Goal: Information Seeking & Learning: Check status

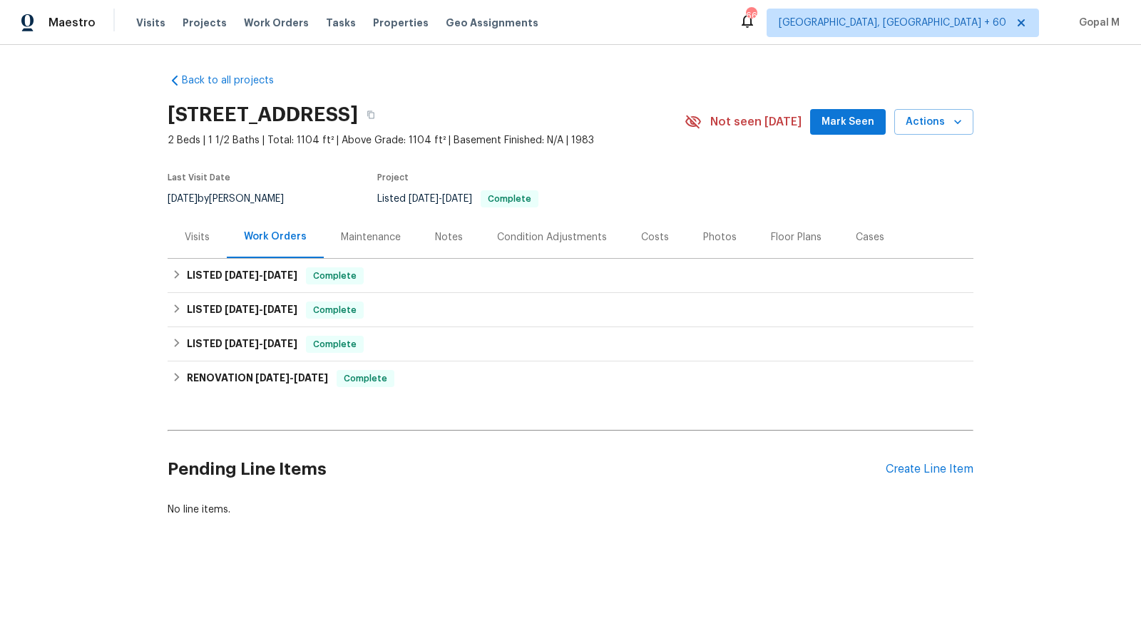
drag, startPoint x: 207, startPoint y: 199, endPoint x: 167, endPoint y: 199, distance: 39.9
click at [168, 199] on span "[DATE]" at bounding box center [183, 199] width 30 height 10
copy span "[DATE]"
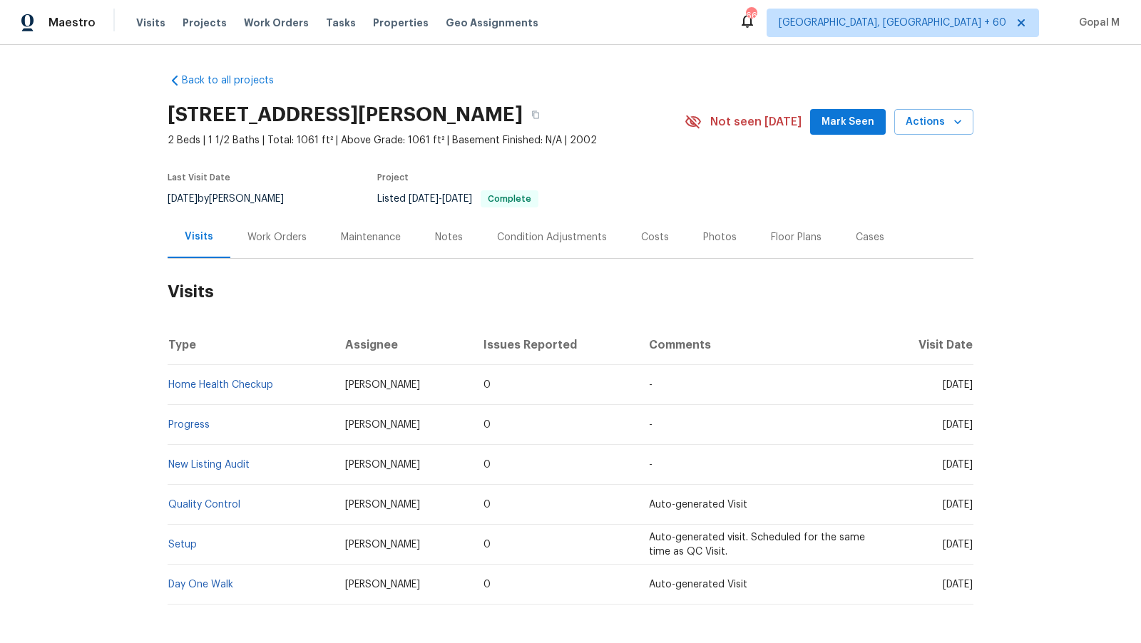
click at [267, 238] on div "Work Orders" at bounding box center [277, 237] width 59 height 14
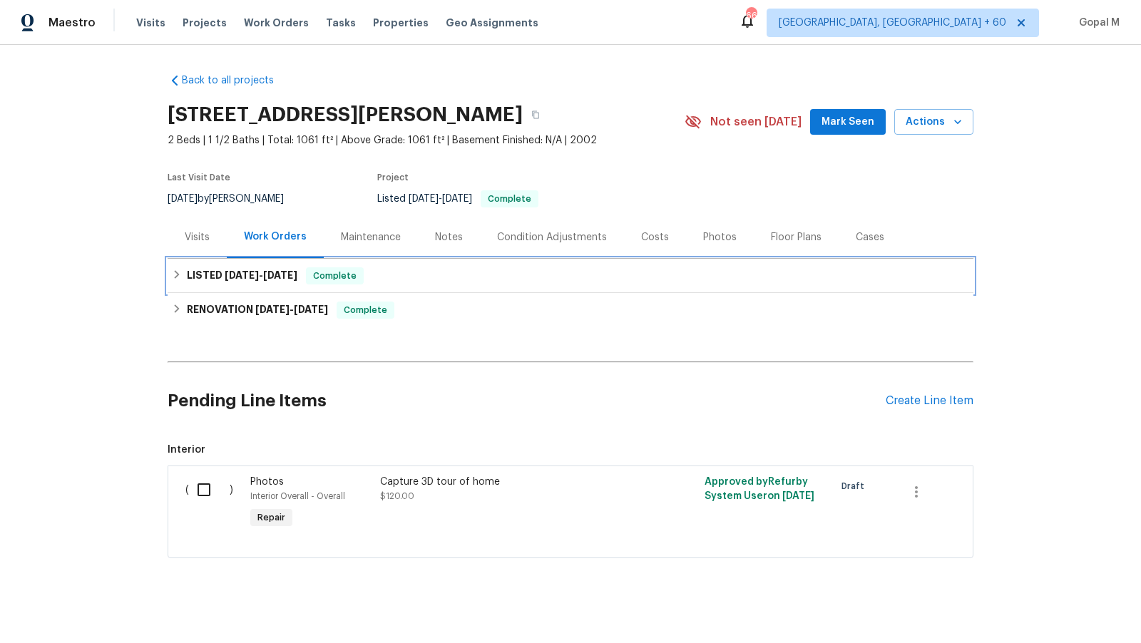
click at [469, 277] on div "LISTED [DATE] - [DATE] Complete" at bounding box center [570, 275] width 797 height 17
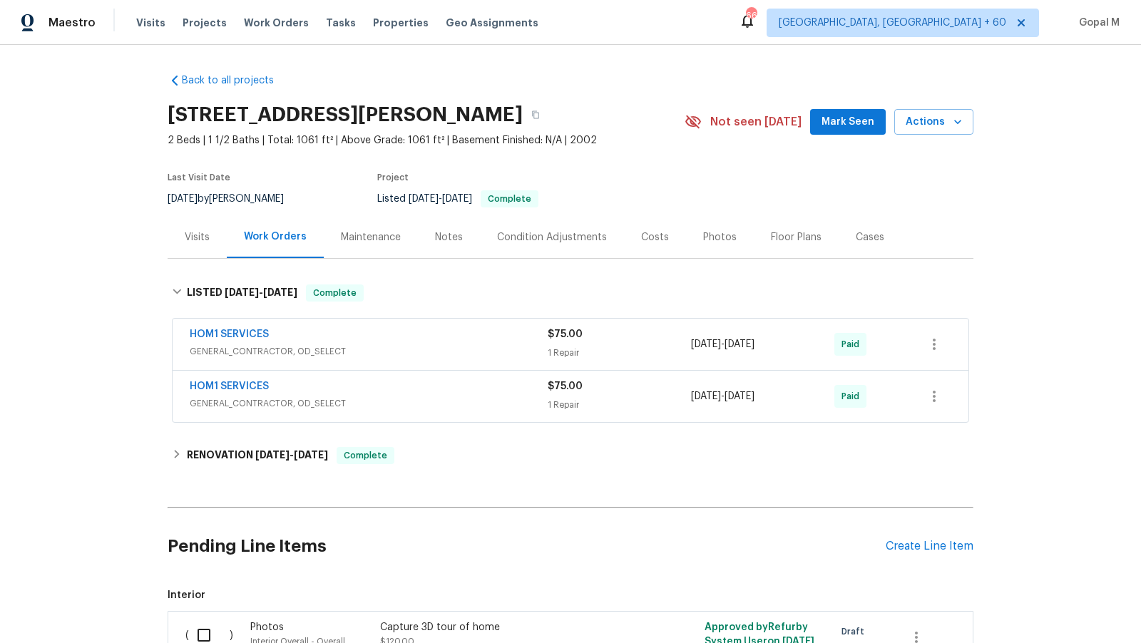
click at [514, 346] on span "GENERAL_CONTRACTOR, OD_SELECT" at bounding box center [369, 352] width 358 height 14
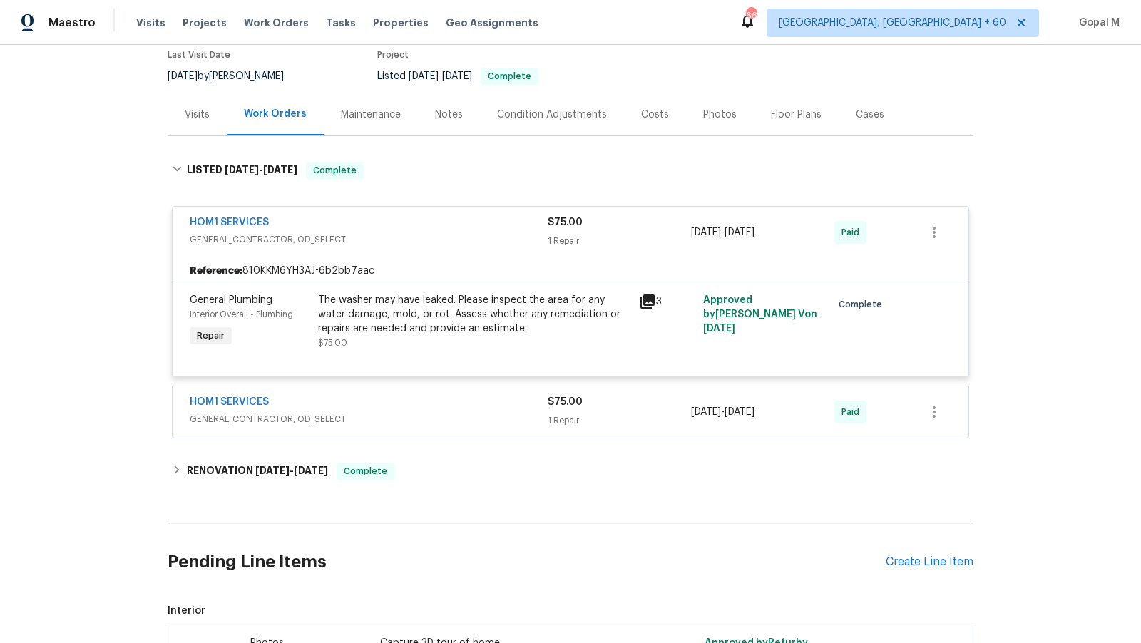
click at [456, 404] on div "HOM1 SERVICES" at bounding box center [369, 403] width 358 height 17
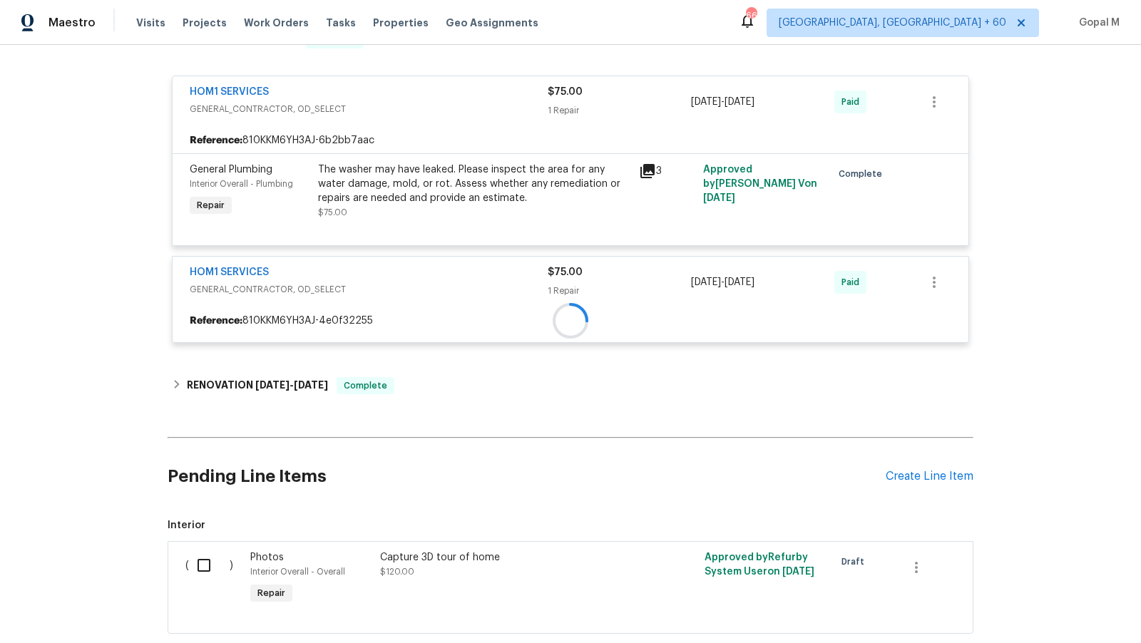
scroll to position [284, 0]
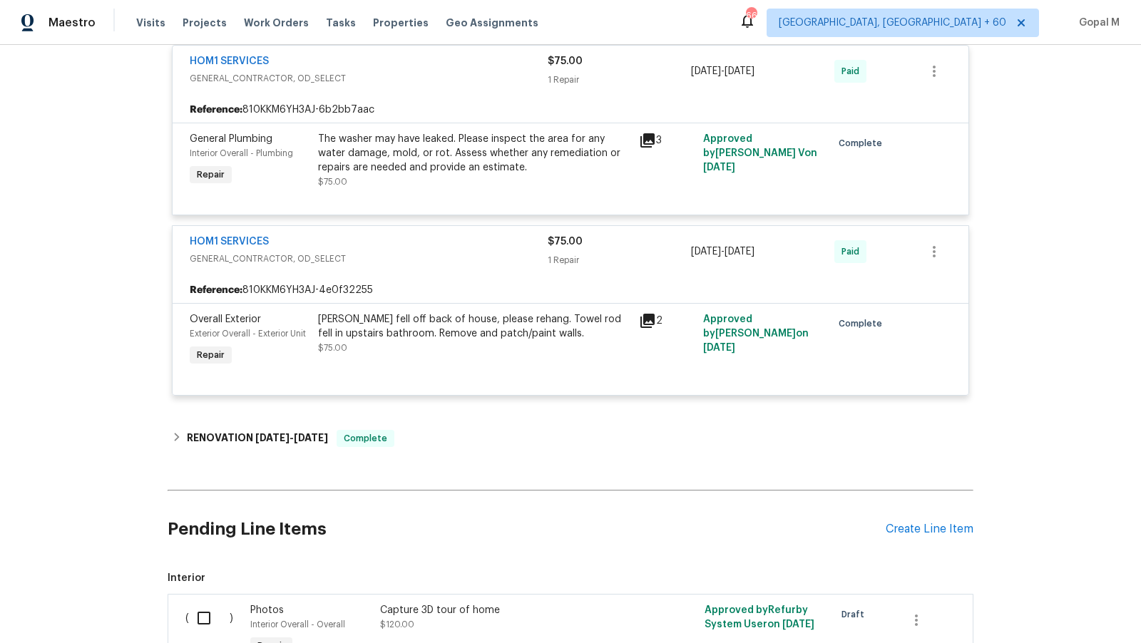
click at [459, 170] on div "The washer may have leaked. Please inspect the area for any water damage, mold,…" at bounding box center [474, 153] width 312 height 43
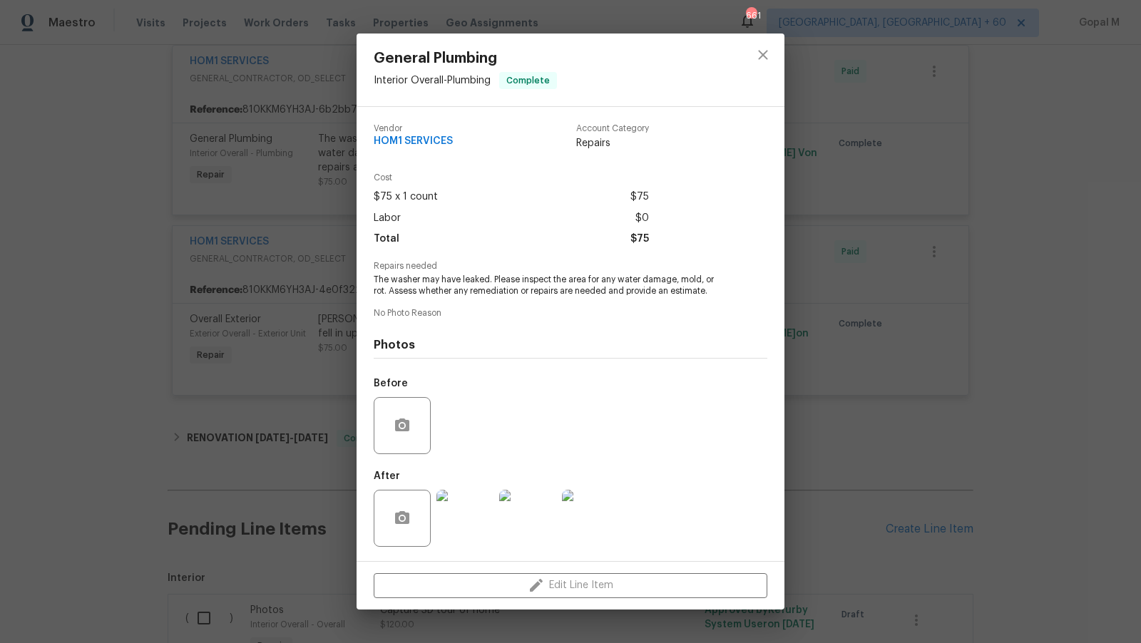
click at [275, 288] on div "General Plumbing Interior Overall - Plumbing Complete Vendor HOM1 SERVICES Acco…" at bounding box center [570, 321] width 1141 height 643
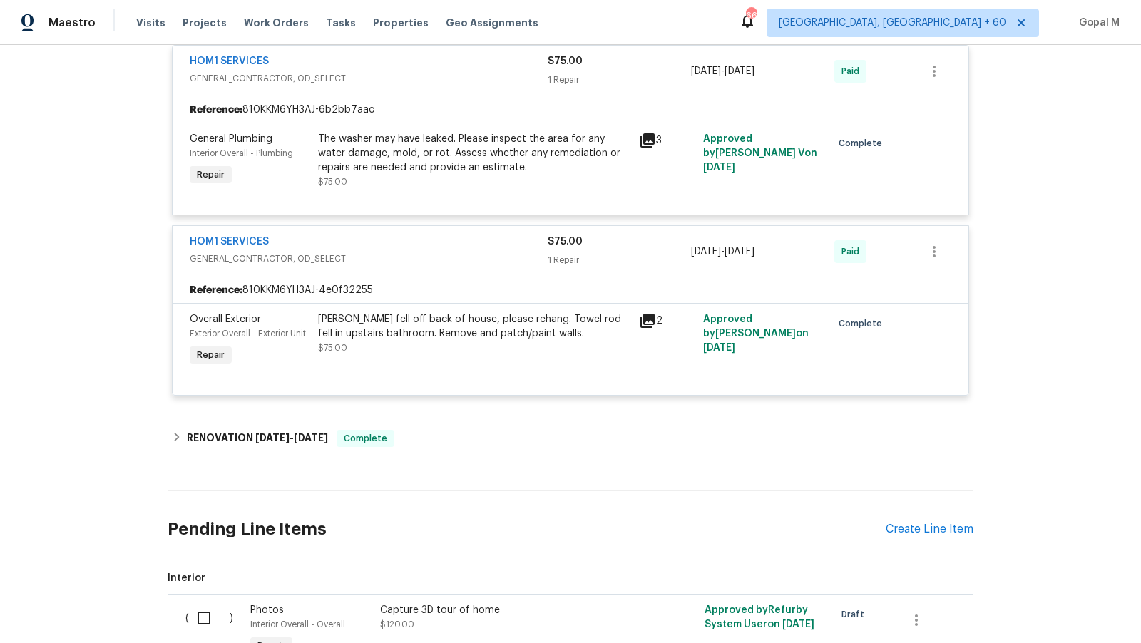
click at [494, 324] on div "[PERSON_NAME] fell off back of house, please rehang. Towel rod fell in upstairs…" at bounding box center [474, 326] width 312 height 29
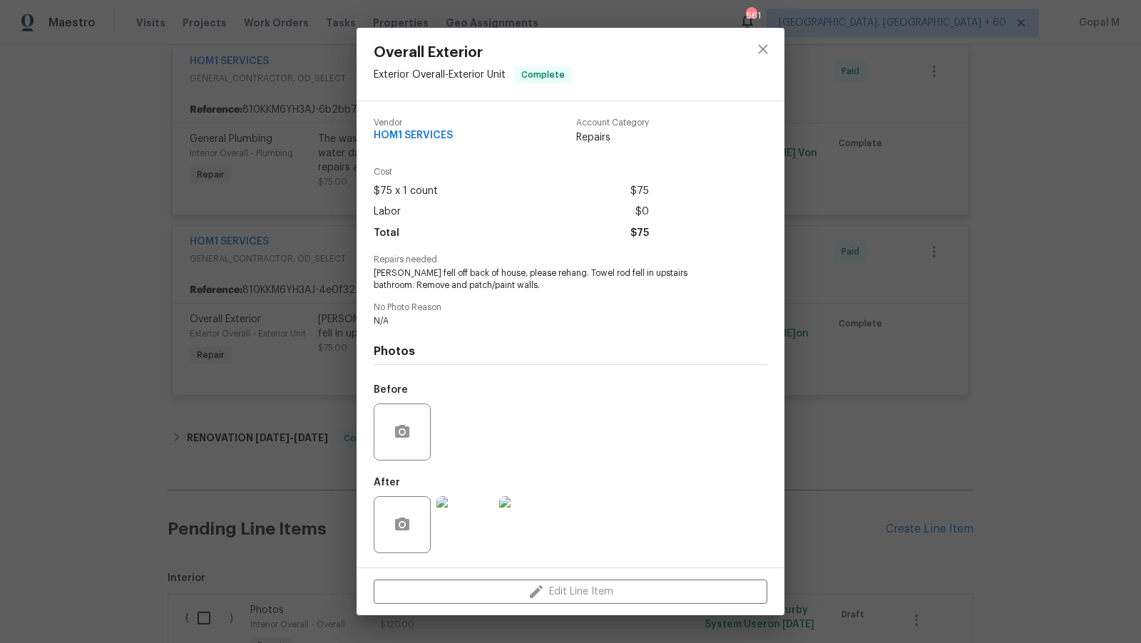
click at [248, 361] on div "Overall Exterior Exterior Overall - Exterior Unit Complete Vendor HOM1 SERVICES…" at bounding box center [570, 321] width 1141 height 643
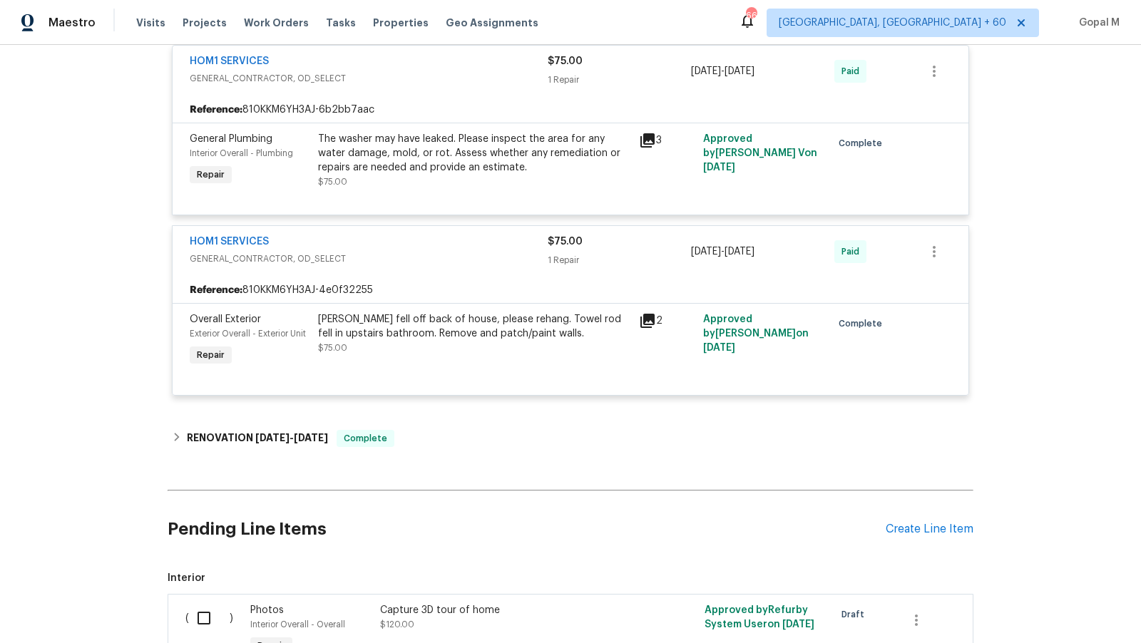
scroll to position [422, 0]
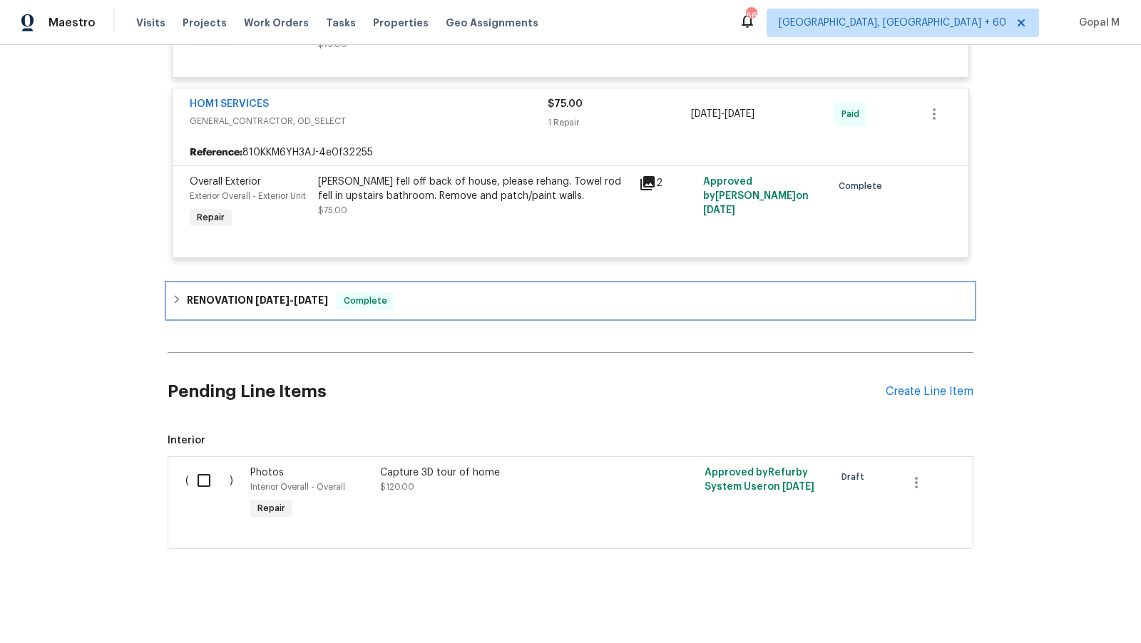
click at [317, 296] on span "[DATE]" at bounding box center [311, 300] width 34 height 10
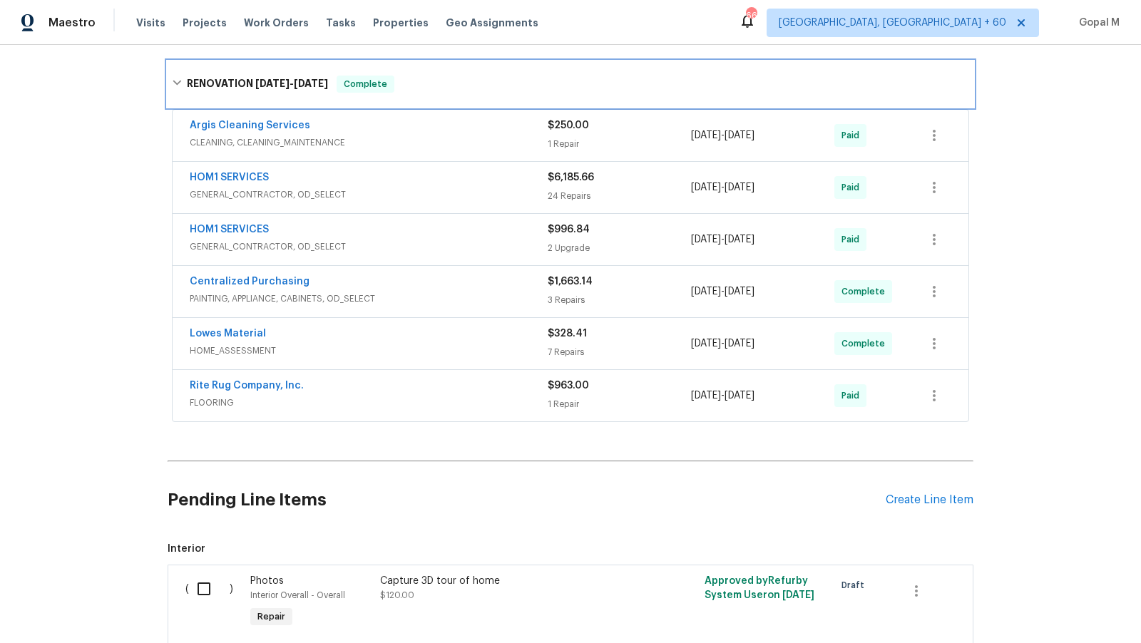
scroll to position [748, 0]
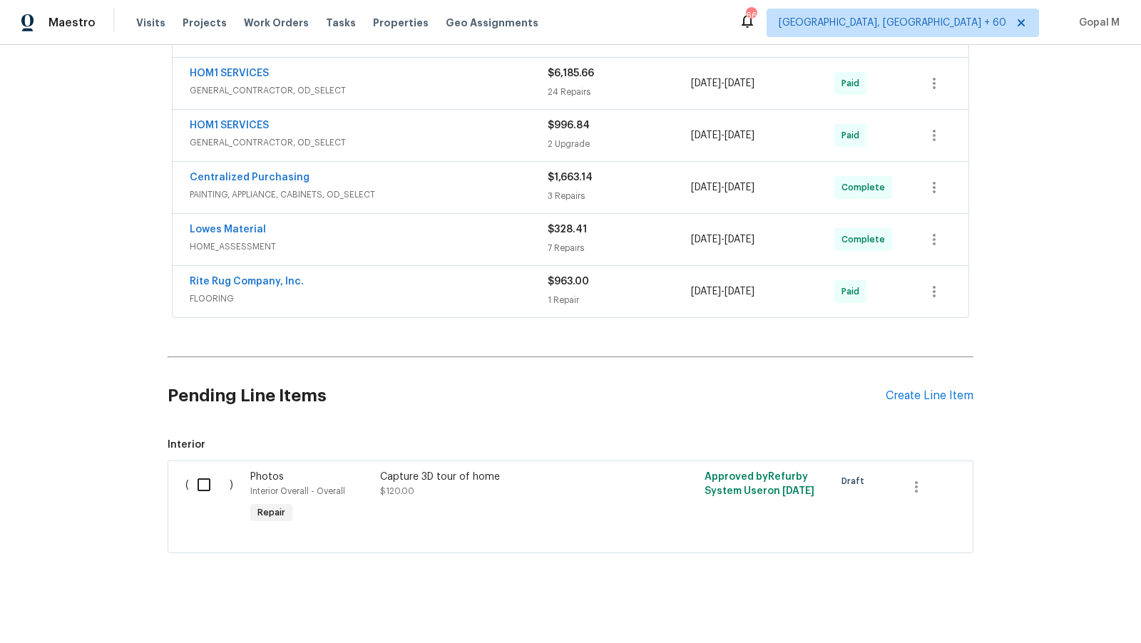
click at [491, 292] on span "FLOORING" at bounding box center [369, 299] width 358 height 14
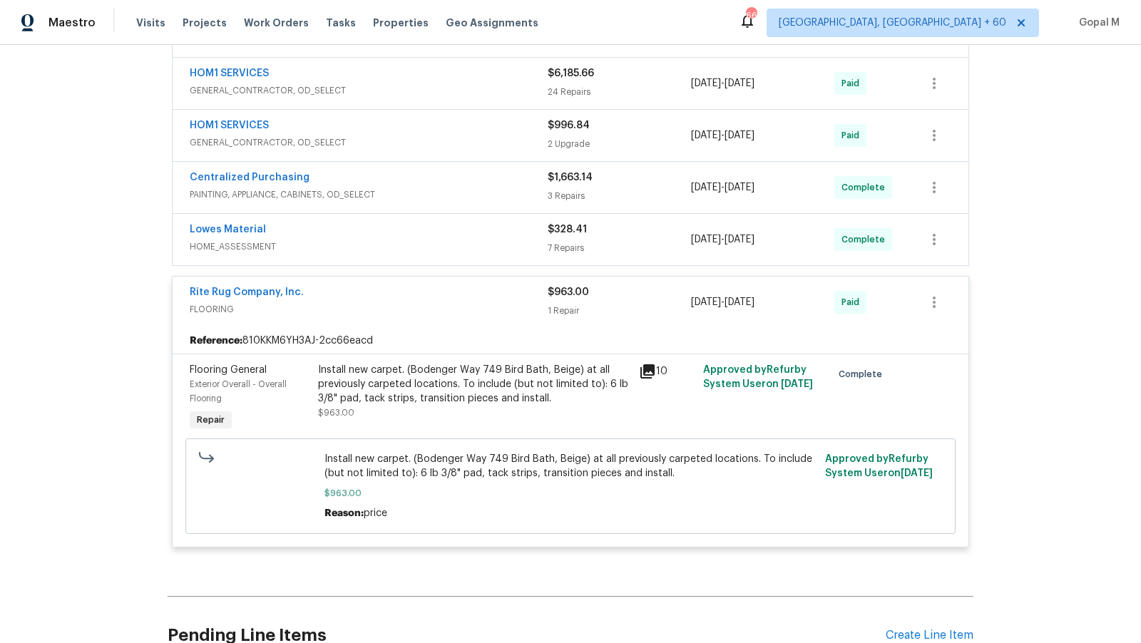
click at [485, 240] on span "HOME_ASSESSMENT" at bounding box center [369, 247] width 358 height 14
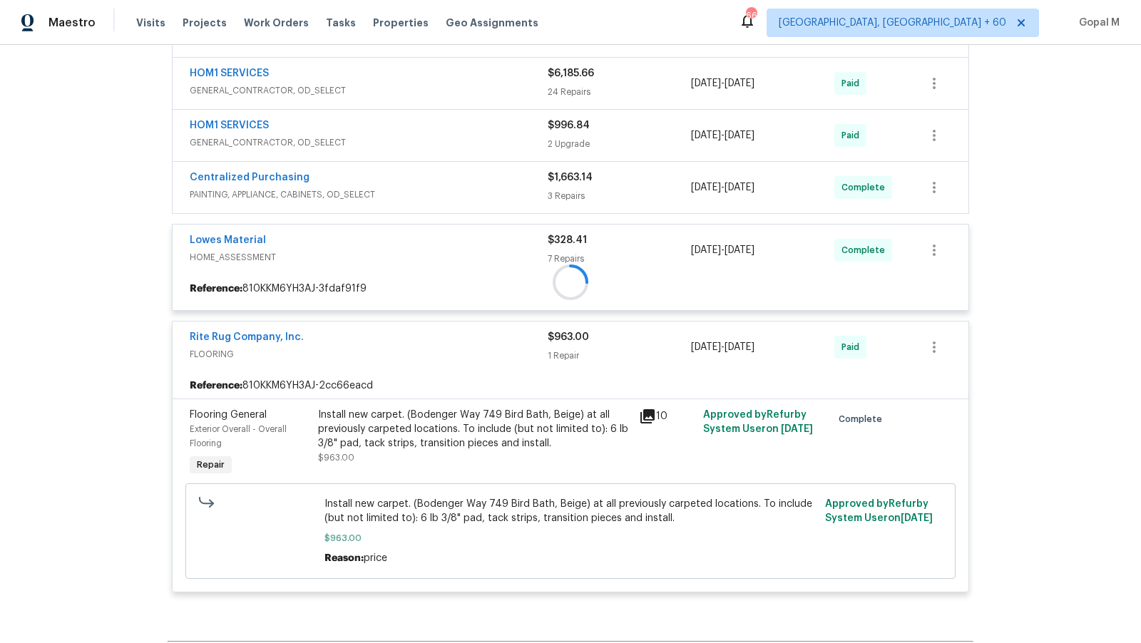
click at [474, 461] on div at bounding box center [571, 282] width 806 height 650
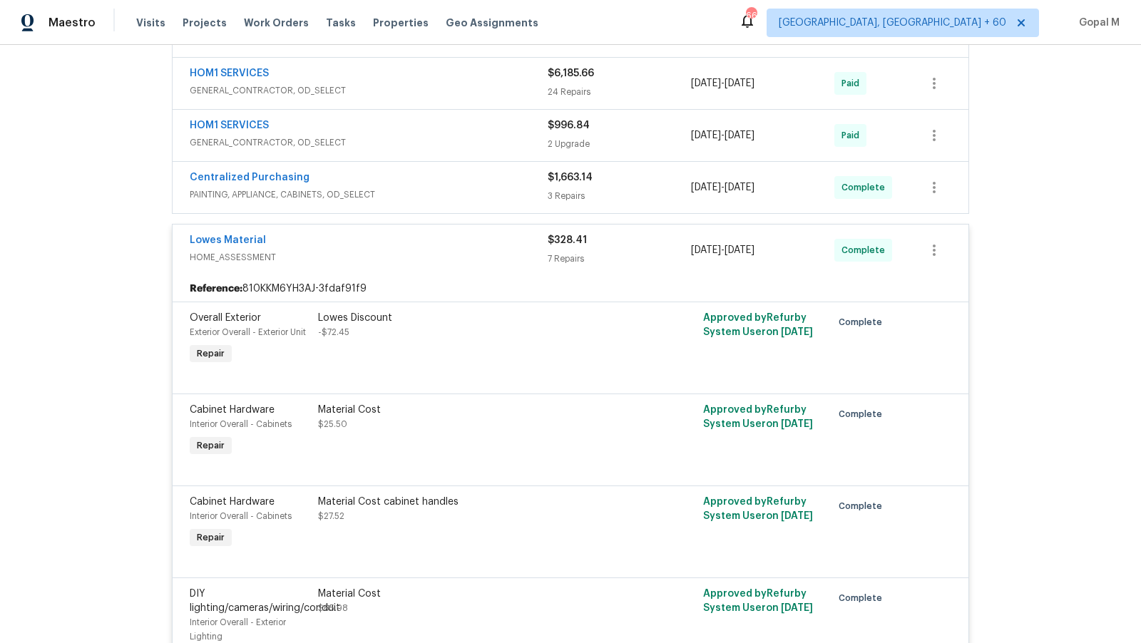
click at [466, 424] on div "Material Cost $25.50" at bounding box center [474, 417] width 312 height 29
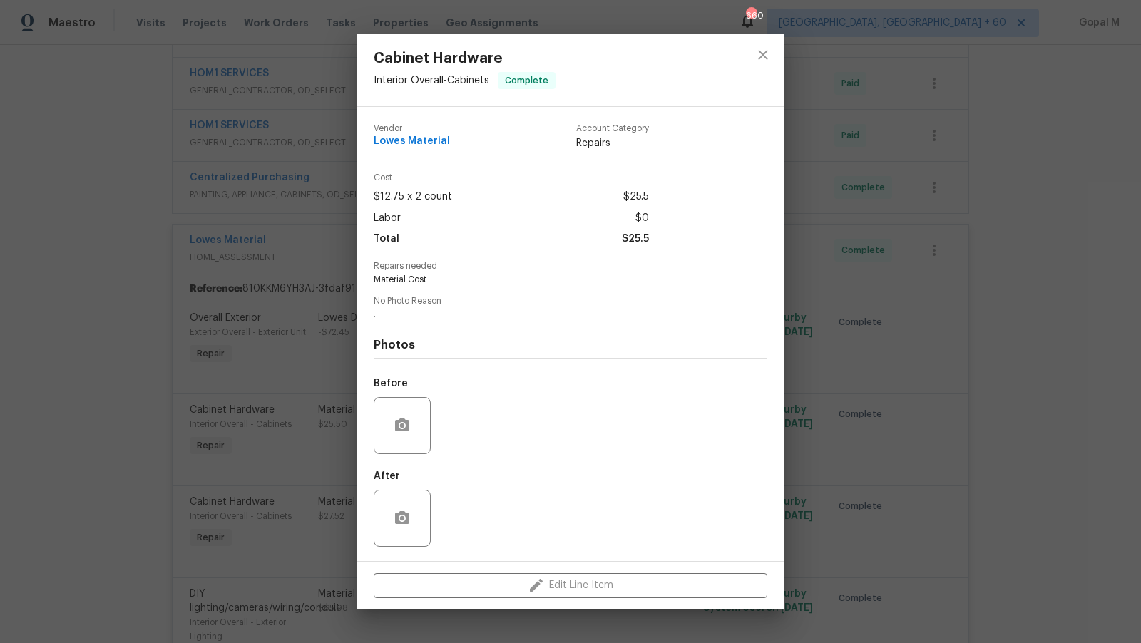
click at [294, 419] on div "Cabinet Hardware Interior Overall - Cabinets Complete Vendor Lowes Material Acc…" at bounding box center [570, 321] width 1141 height 643
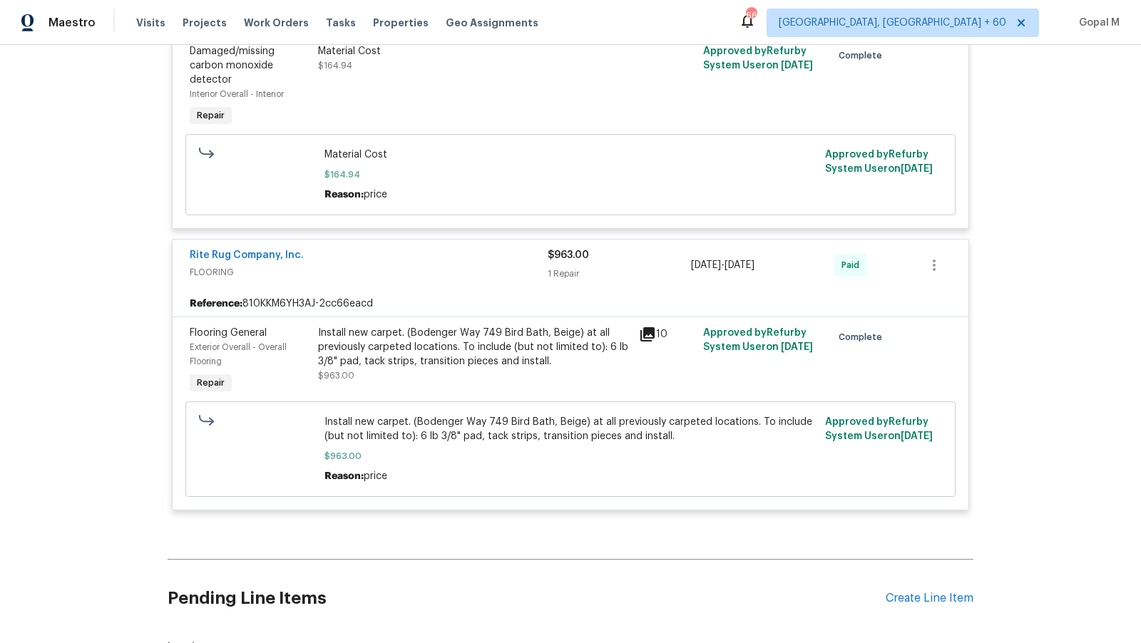
scroll to position [1881, 0]
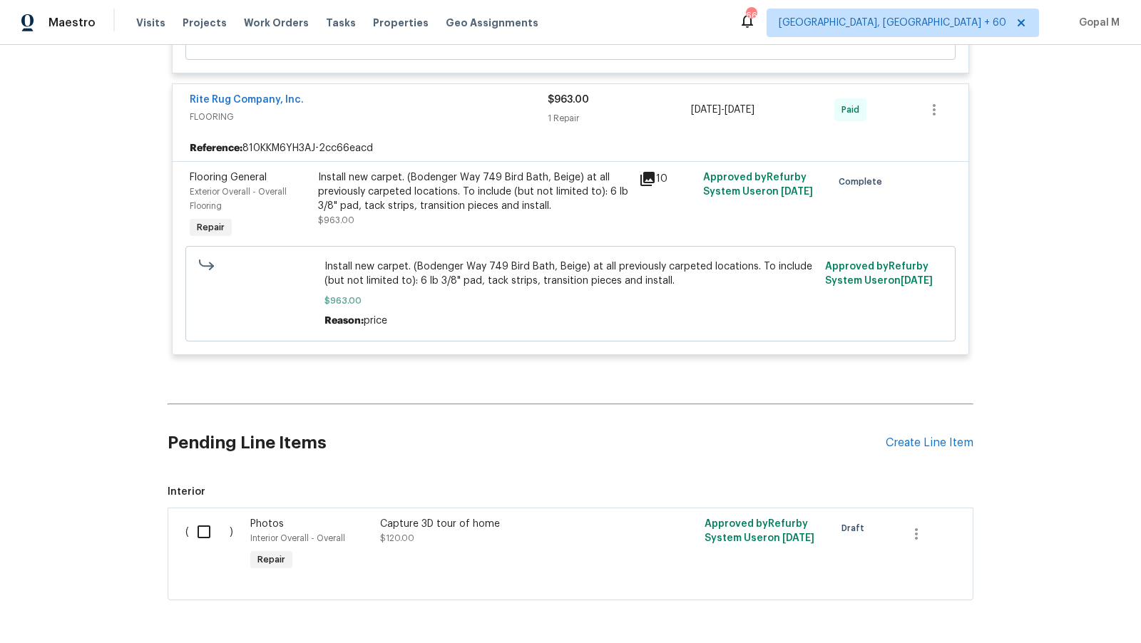
click at [451, 206] on div "Install new carpet. (Bodenger Way 749 Bird Bath, Beige) at all previously carpe…" at bounding box center [474, 191] width 312 height 43
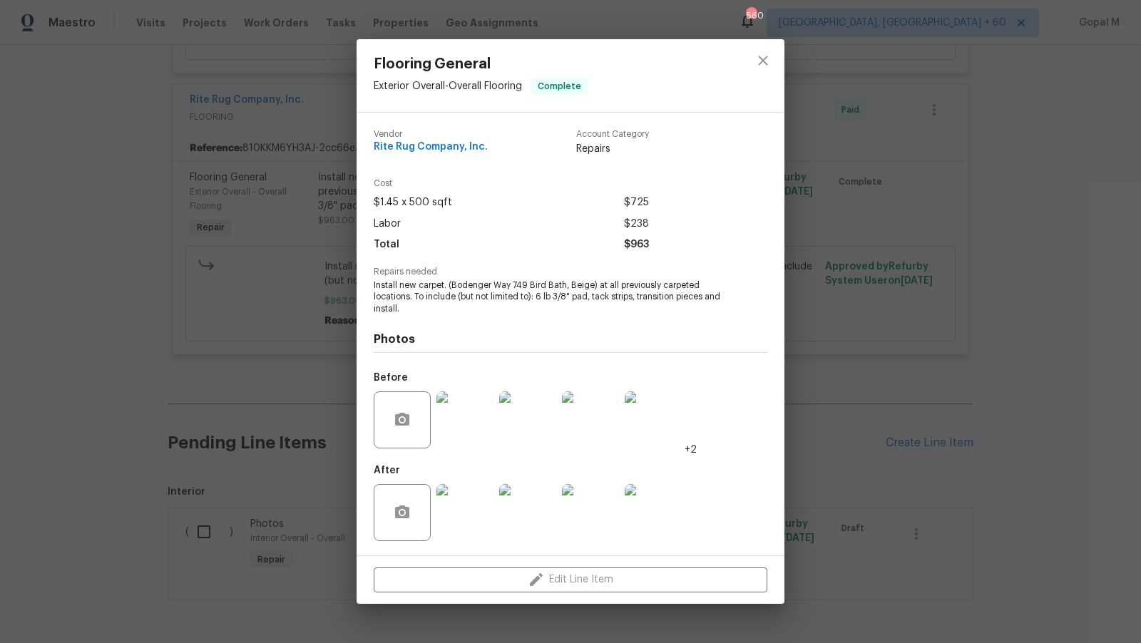
click at [269, 277] on div "Flooring General Exterior Overall - Overall Flooring Complete Vendor Rite Rug C…" at bounding box center [570, 321] width 1141 height 643
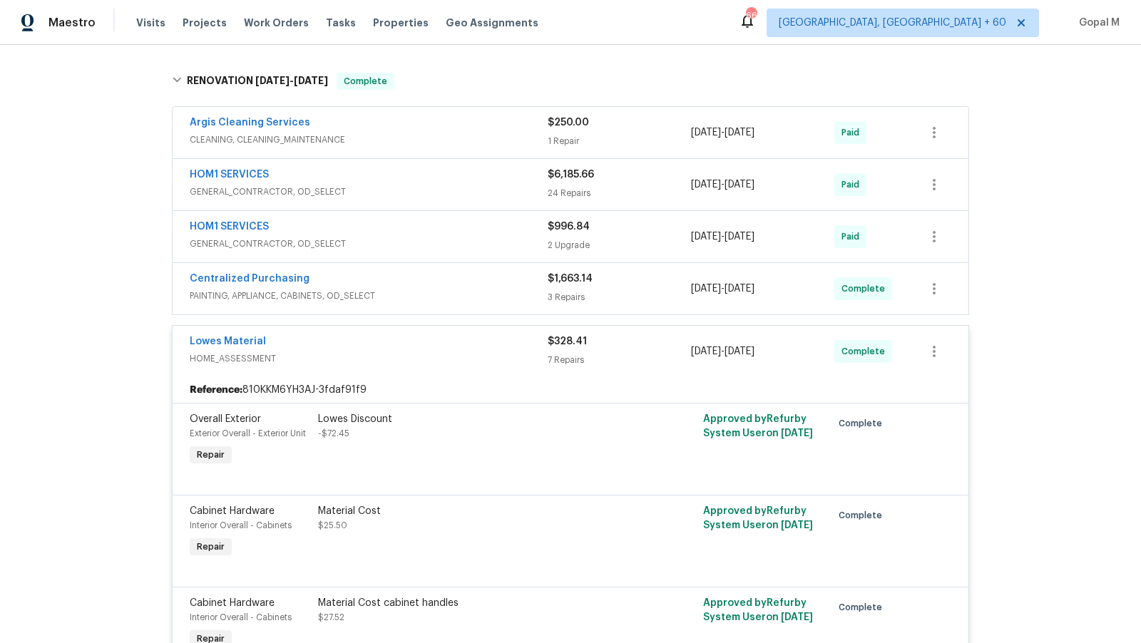
scroll to position [629, 0]
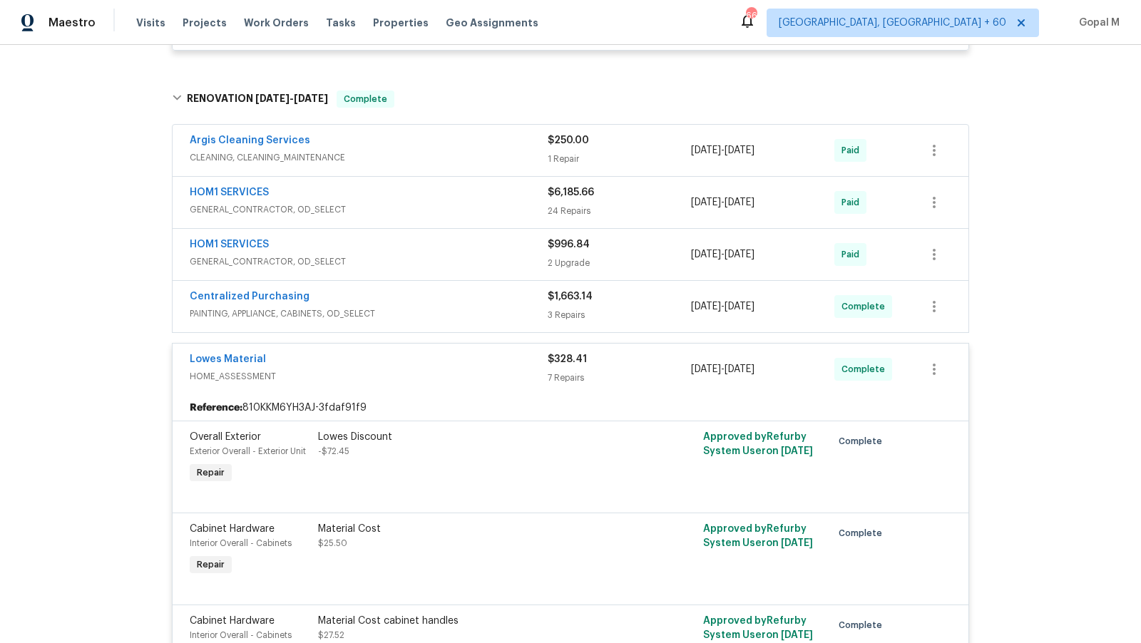
click at [443, 309] on span "PAINTING, APPLIANCE, CABINETS, OD_SELECT" at bounding box center [369, 314] width 358 height 14
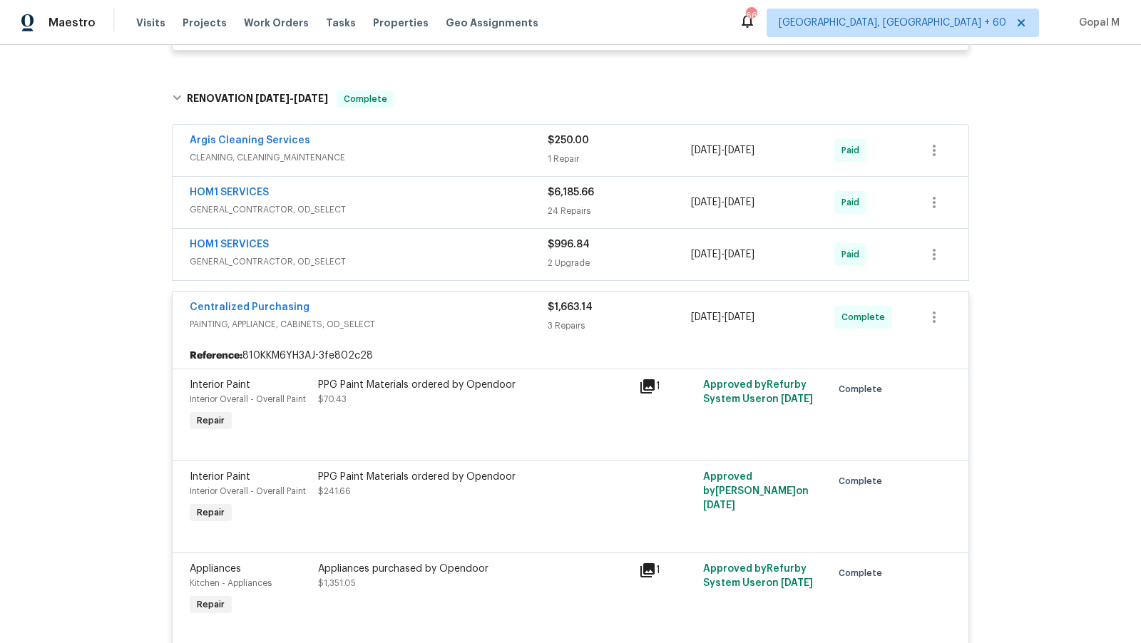
click at [448, 245] on div "HOM1 SERVICES" at bounding box center [369, 246] width 358 height 17
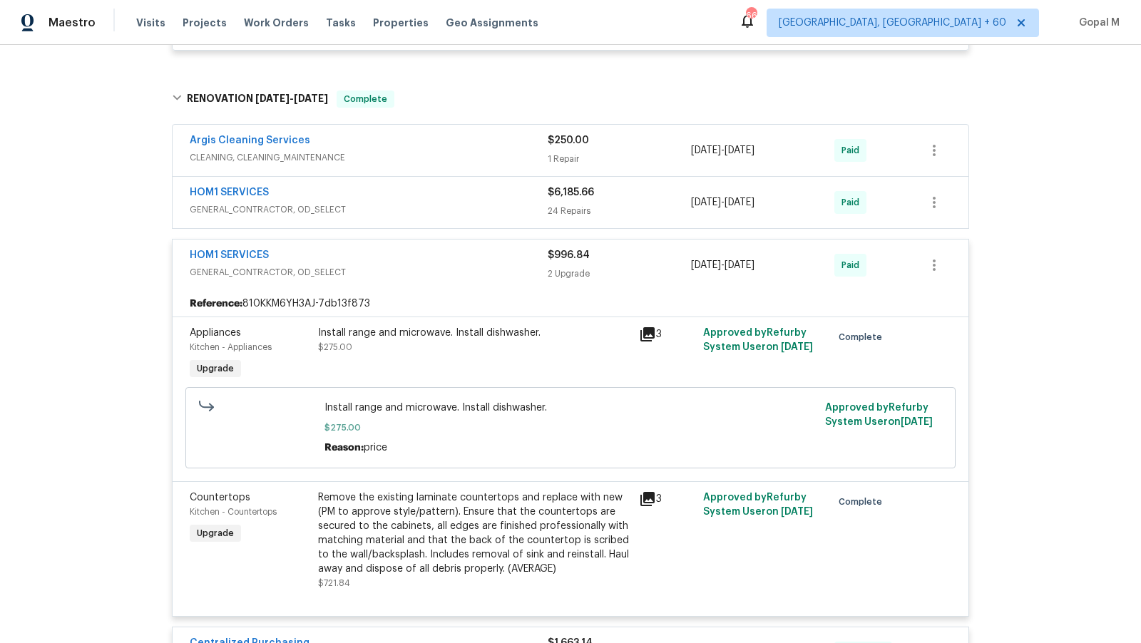
click at [461, 203] on span "GENERAL_CONTRACTOR, OD_SELECT" at bounding box center [369, 210] width 358 height 14
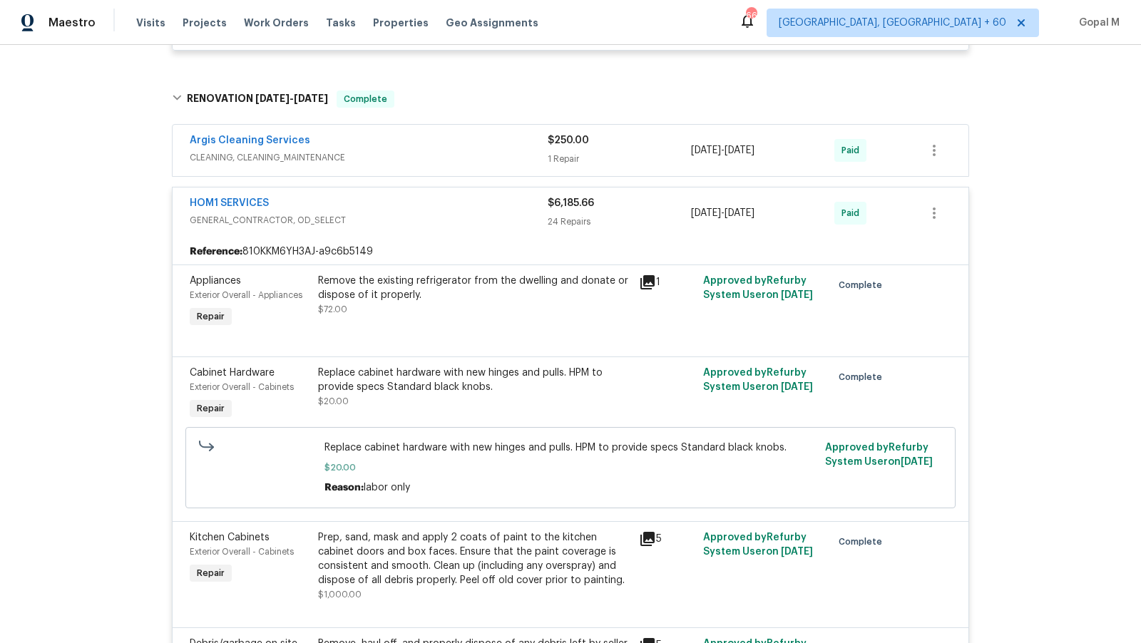
click at [465, 144] on div "Argis Cleaning Services" at bounding box center [369, 141] width 358 height 17
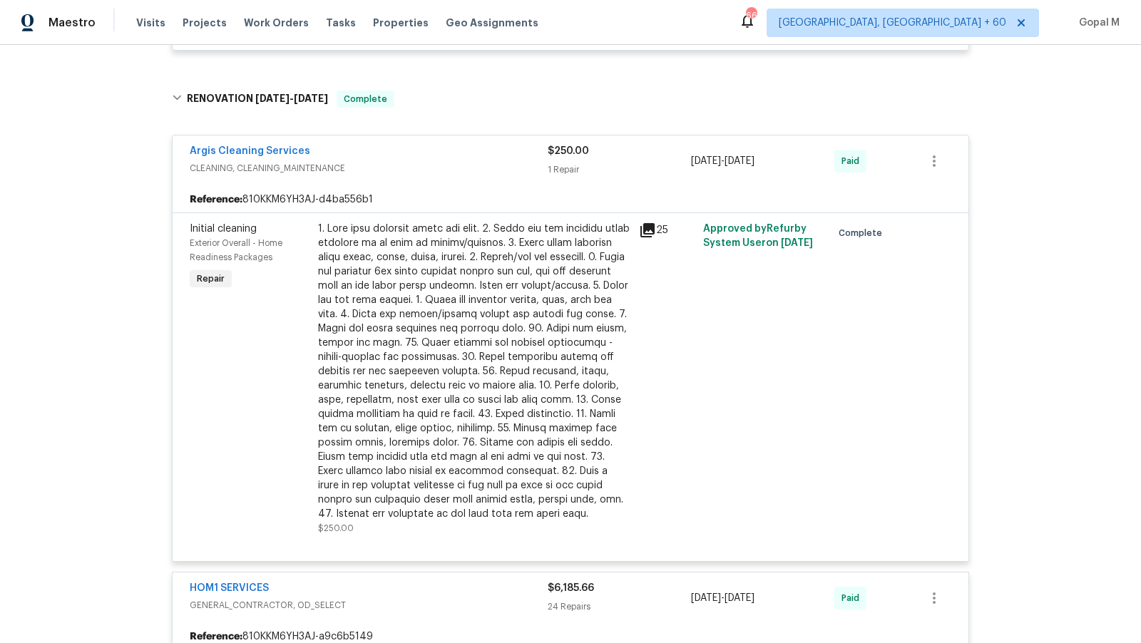
scroll to position [1760, 0]
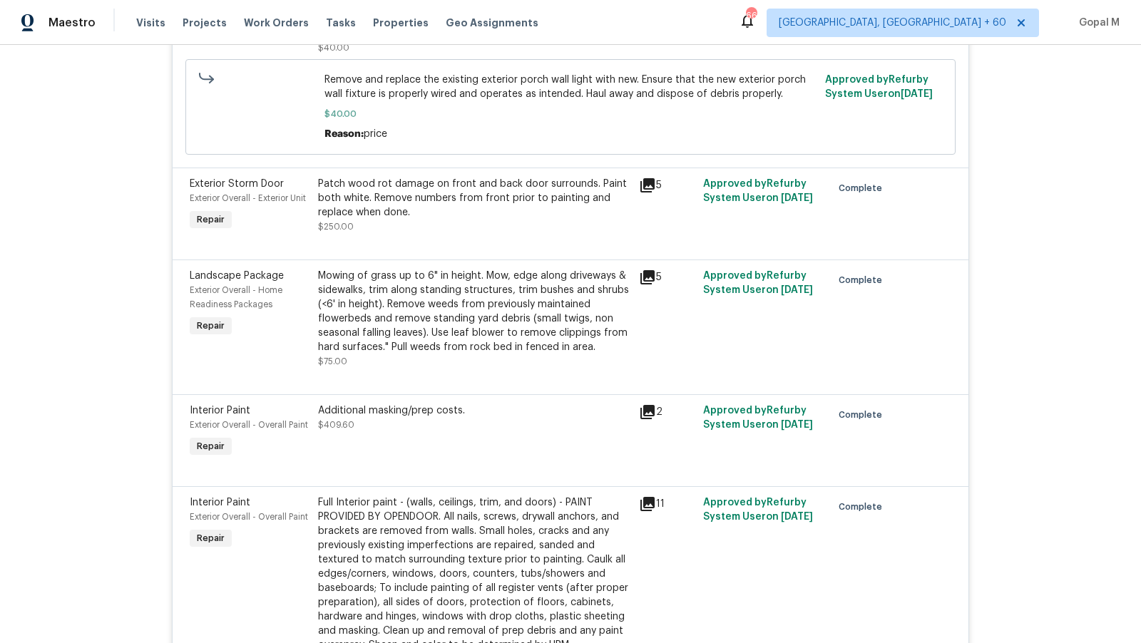
click at [509, 300] on div "Mowing of grass up to 6" in height. Mow, edge along driveways & sidewalks, trim…" at bounding box center [474, 312] width 312 height 86
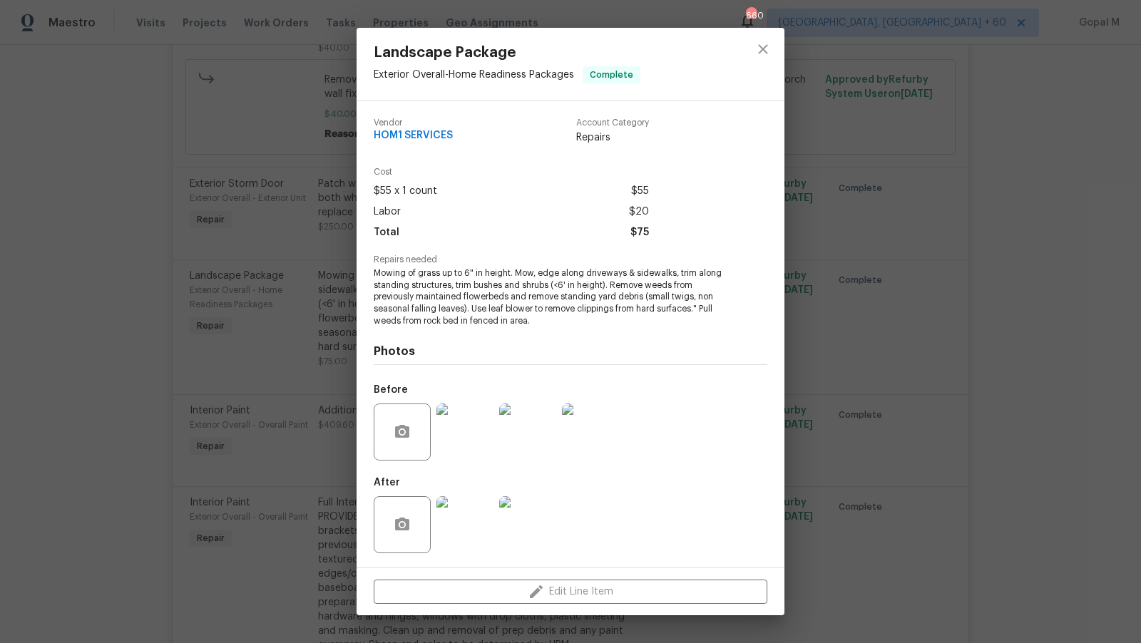
click at [459, 441] on img at bounding box center [465, 432] width 57 height 57
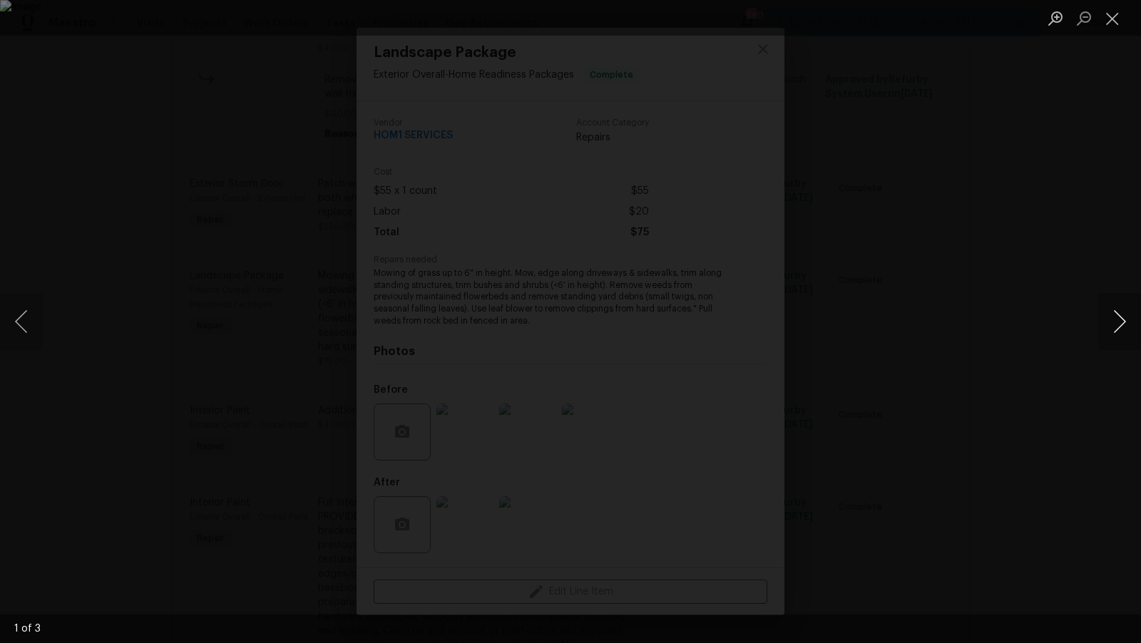
click at [1117, 319] on button "Next image" at bounding box center [1119, 321] width 43 height 57
click at [1123, 319] on button "Next image" at bounding box center [1119, 321] width 43 height 57
click at [1118, 321] on button "Next image" at bounding box center [1119, 321] width 43 height 57
click at [1120, 317] on button "Next image" at bounding box center [1119, 321] width 43 height 57
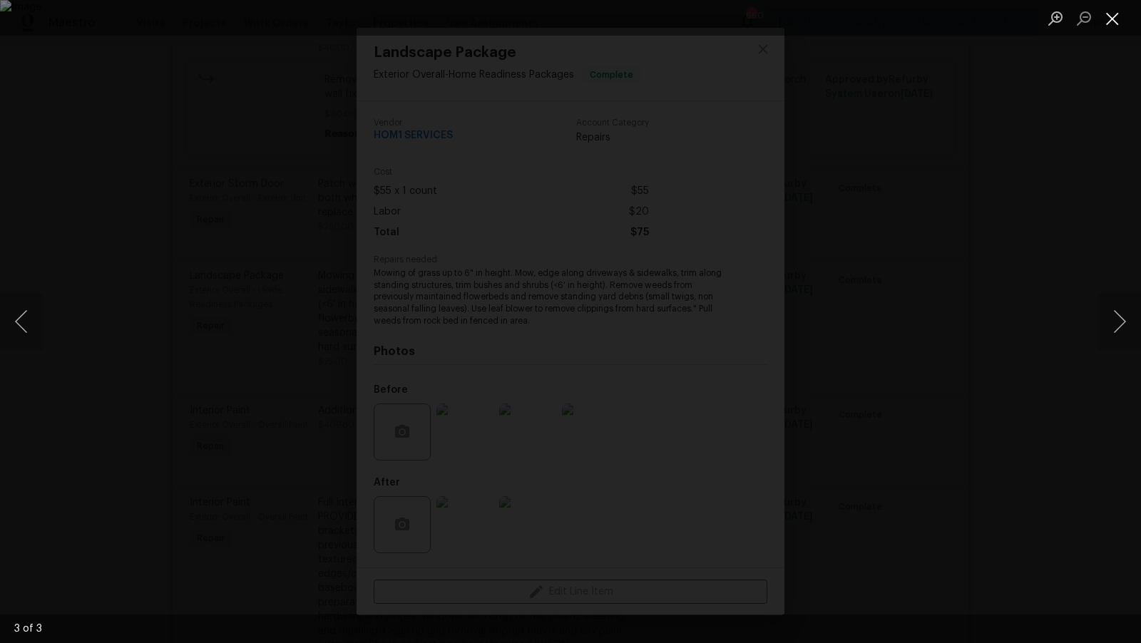
click at [1118, 14] on button "Close lightbox" at bounding box center [1112, 18] width 29 height 25
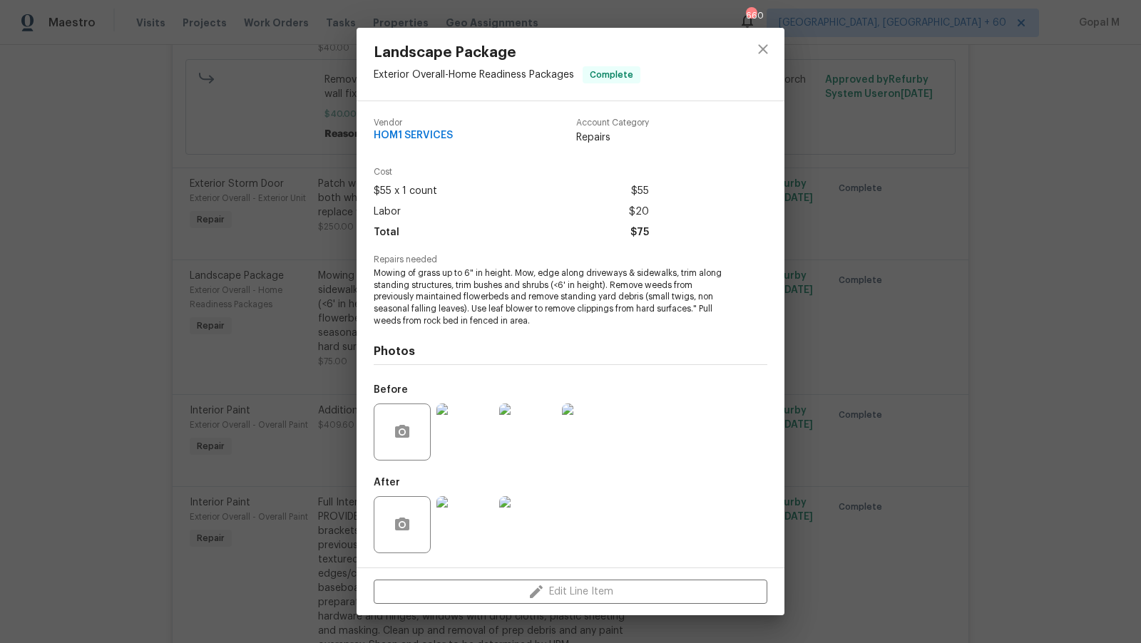
click at [461, 534] on img at bounding box center [465, 524] width 57 height 57
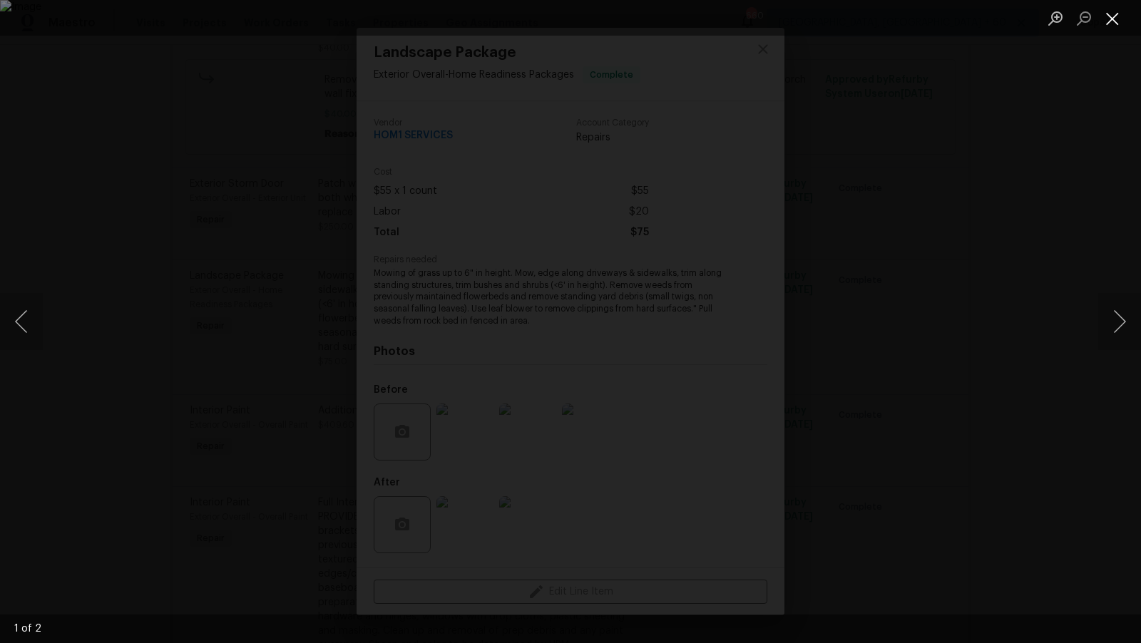
click at [1109, 22] on button "Close lightbox" at bounding box center [1112, 18] width 29 height 25
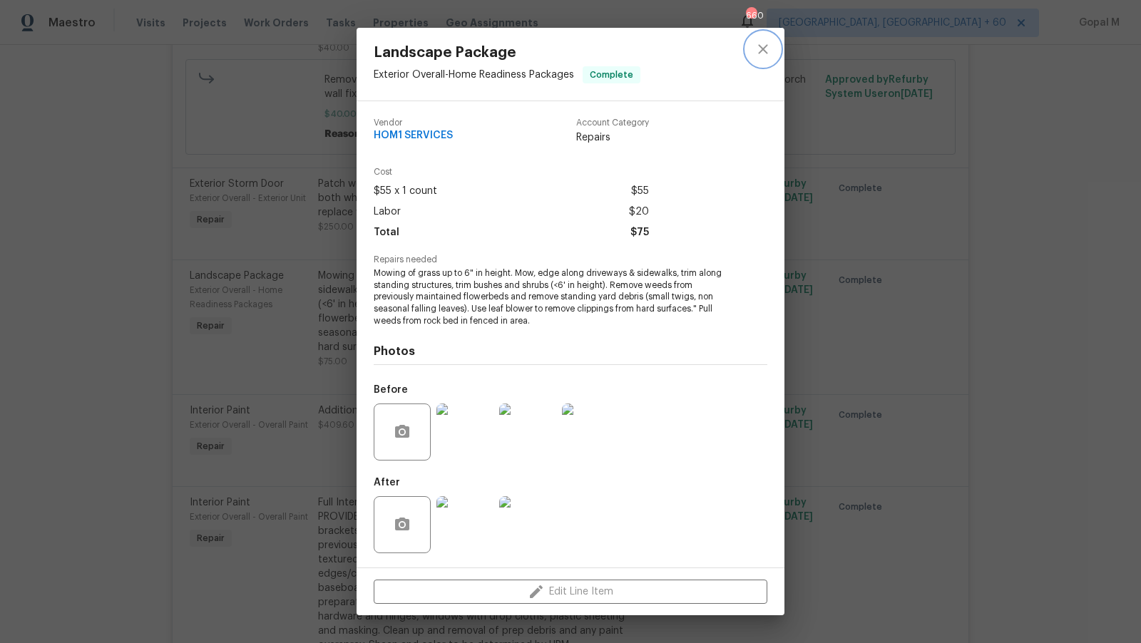
click at [765, 46] on icon "close" at bounding box center [762, 48] width 9 height 9
